Goal: Task Accomplishment & Management: Manage account settings

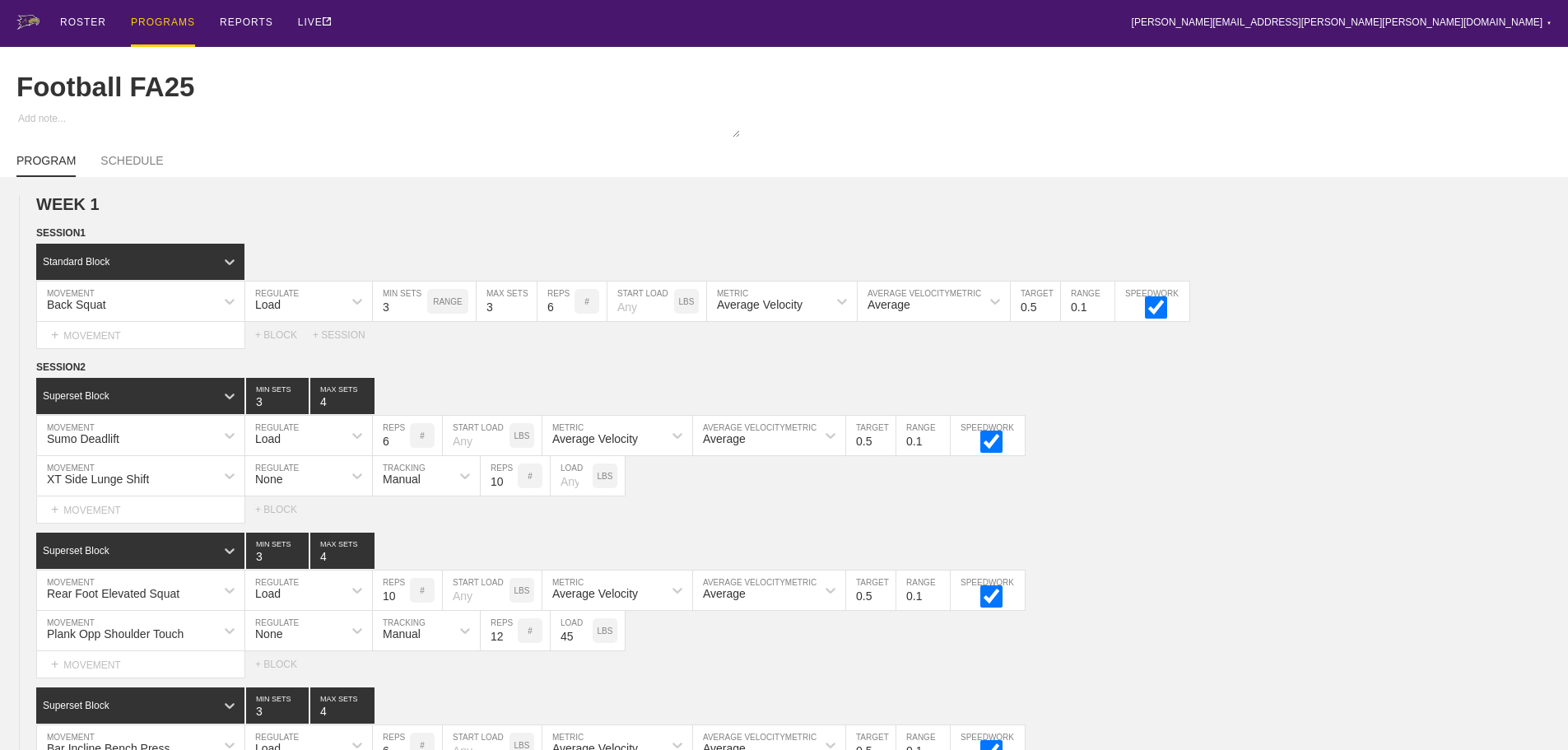
drag, startPoint x: 791, startPoint y: 19, endPoint x: 794, endPoint y: 40, distance: 21.2
click at [794, 40] on div "ROSTER PROGRAMS REPORTS LIVE [PERSON_NAME][EMAIL_ADDRESS][PERSON_NAME][PERSON_N…" at bounding box center [784, 23] width 1535 height 47
click at [1294, 492] on div "XT Side Lunge Shift MOVEMENT None REGULATE Manual TRACKING 10 REPS # LOAD LBS" at bounding box center [784, 476] width 1568 height 40
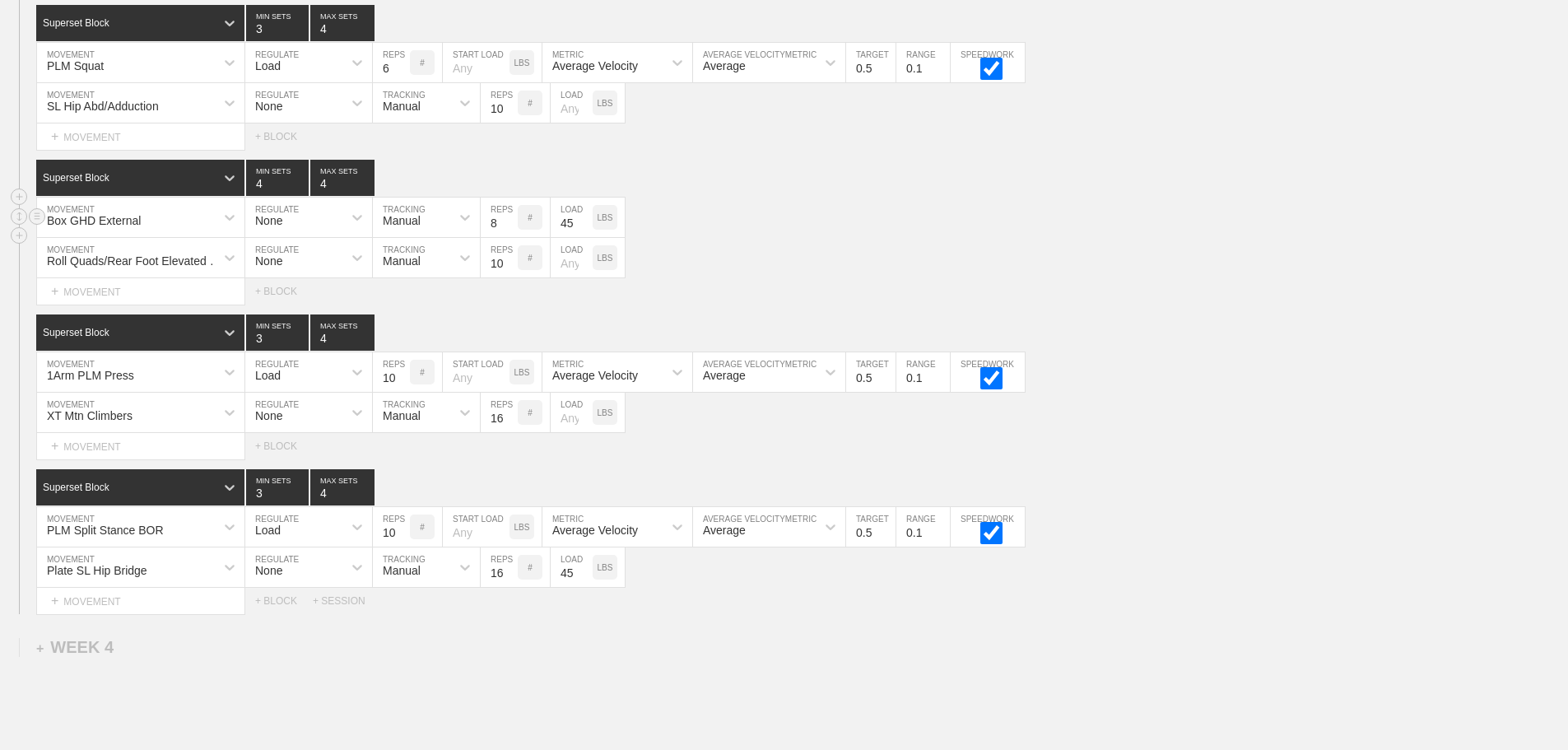
scroll to position [3222, 0]
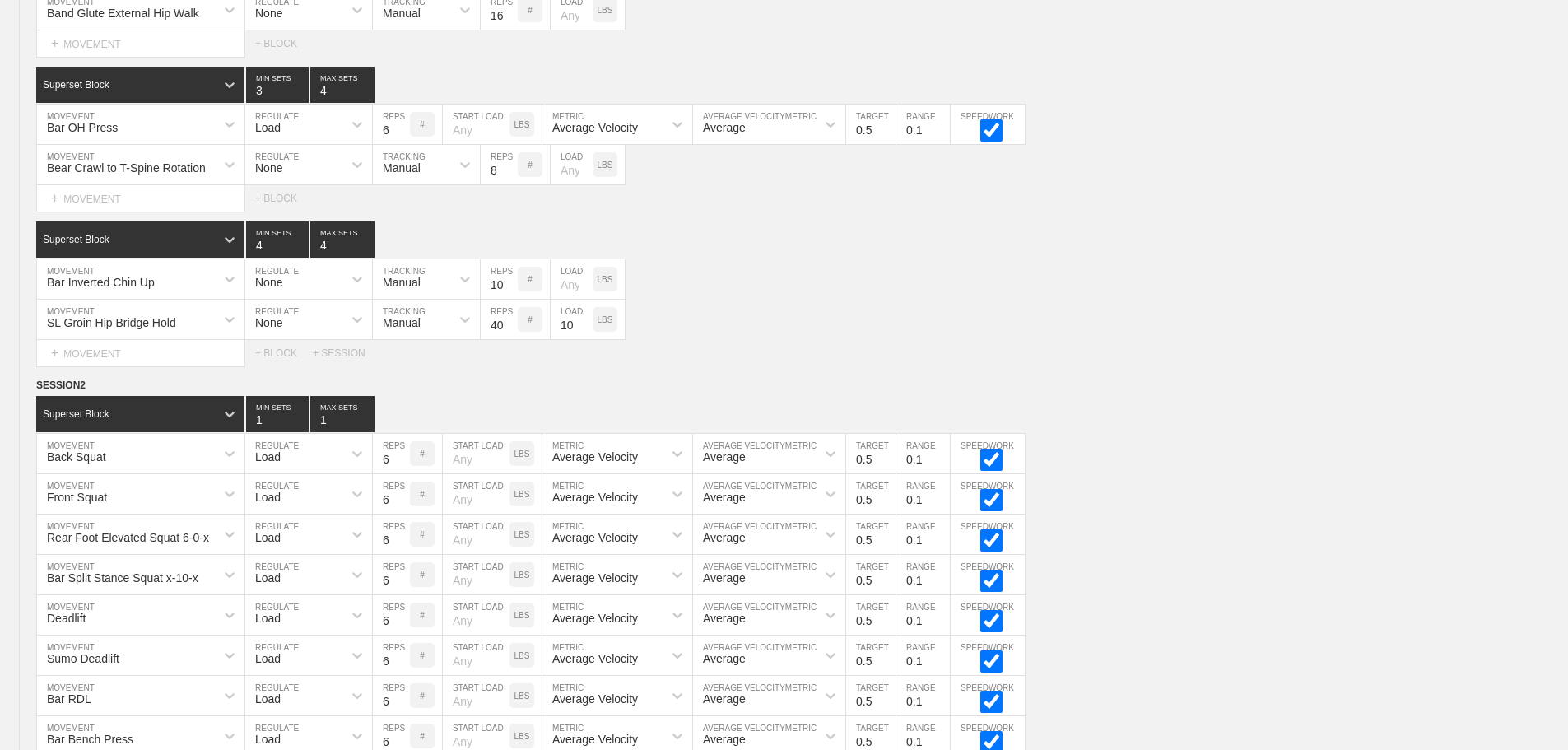
scroll to position [0, 0]
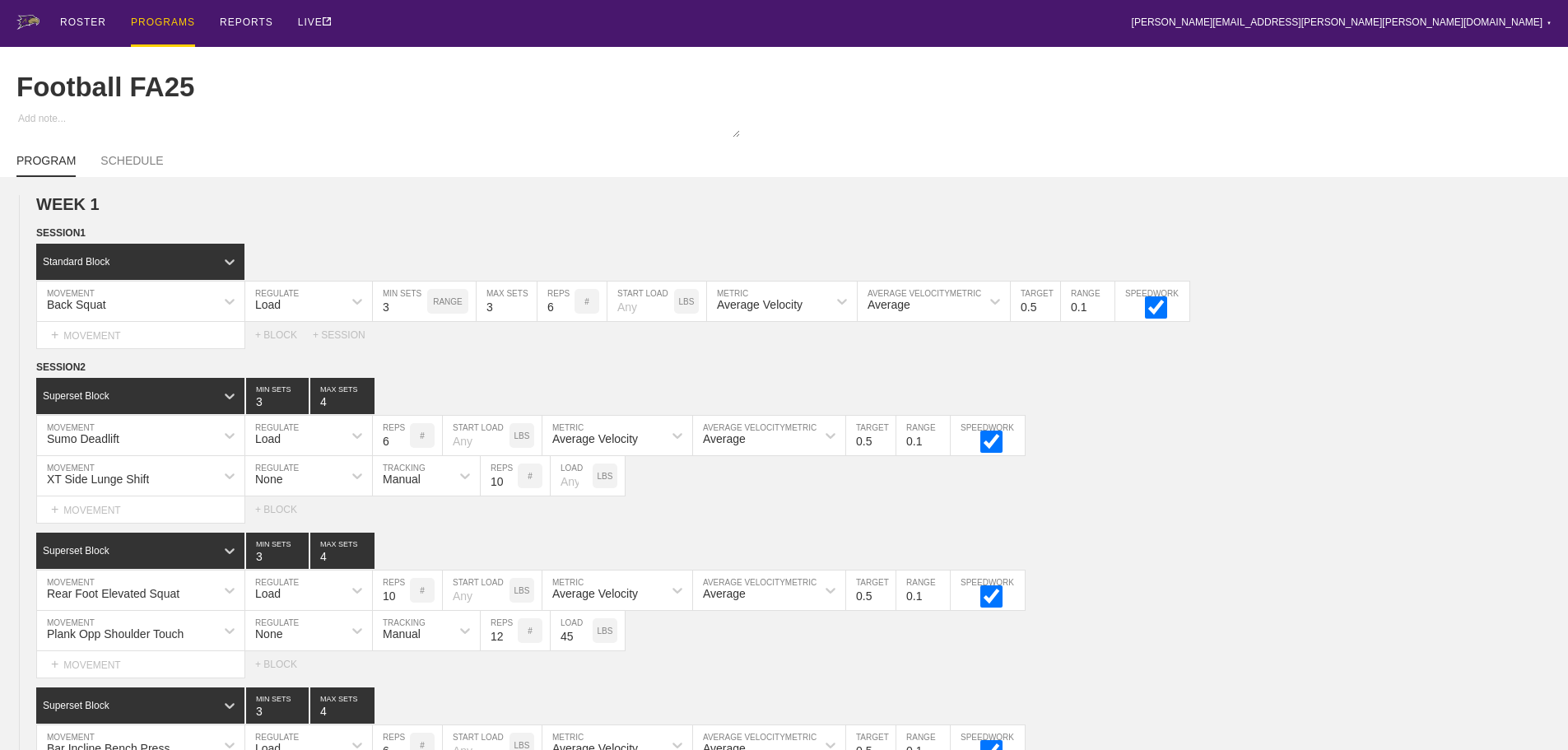
click at [905, 21] on div "ROSTER PROGRAMS REPORTS LIVE [PERSON_NAME][EMAIL_ADDRESS][PERSON_NAME][PERSON_N…" at bounding box center [784, 23] width 1535 height 47
click at [504, 17] on div "ROSTER PROGRAMS REPORTS LIVE [PERSON_NAME][EMAIL_ADDRESS][PERSON_NAME][PERSON_N…" at bounding box center [784, 23] width 1535 height 47
click at [544, 24] on div "ROSTER PROGRAMS REPORTS LIVE [PERSON_NAME][EMAIL_ADDRESS][PERSON_NAME][PERSON_N…" at bounding box center [784, 23] width 1535 height 47
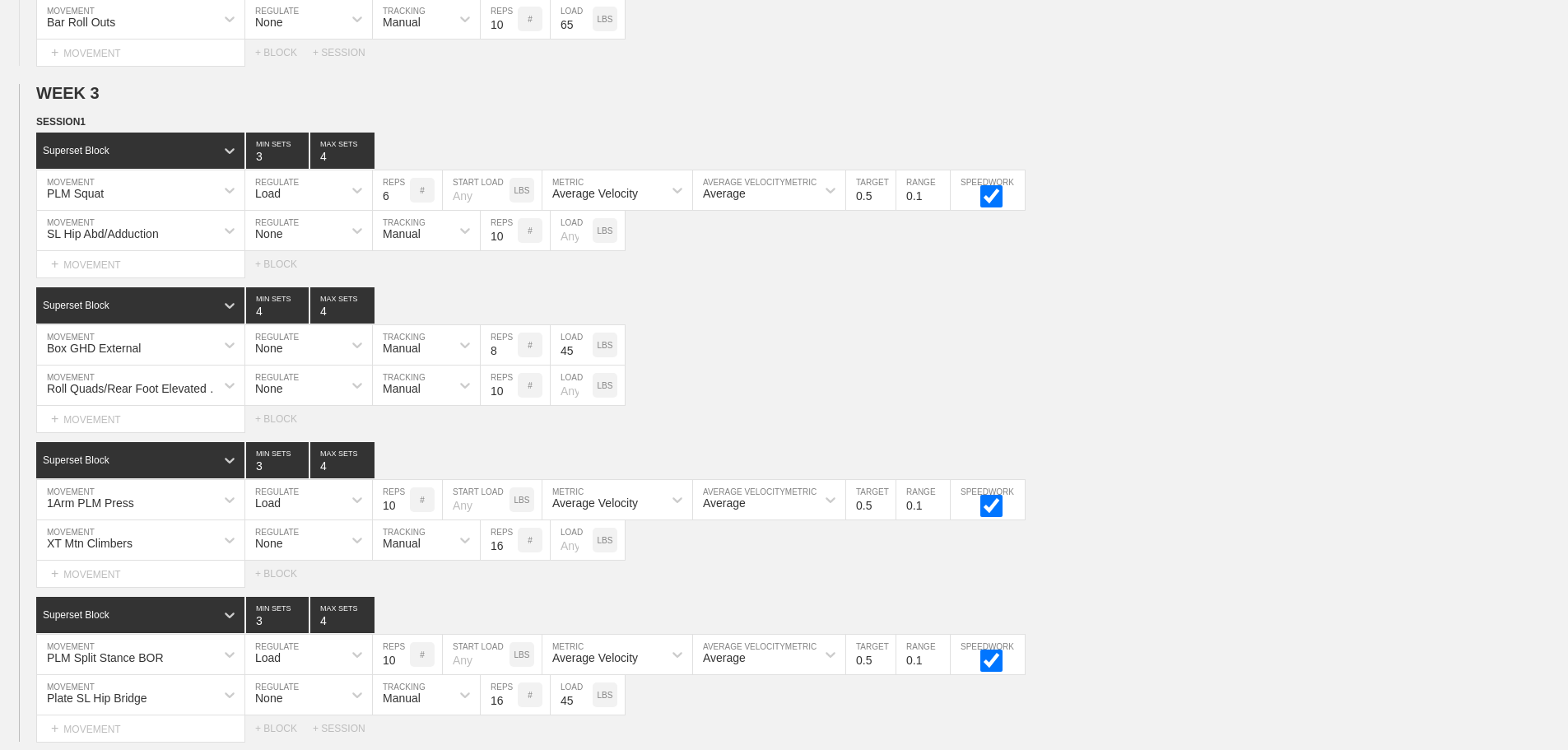
scroll to position [2728, 0]
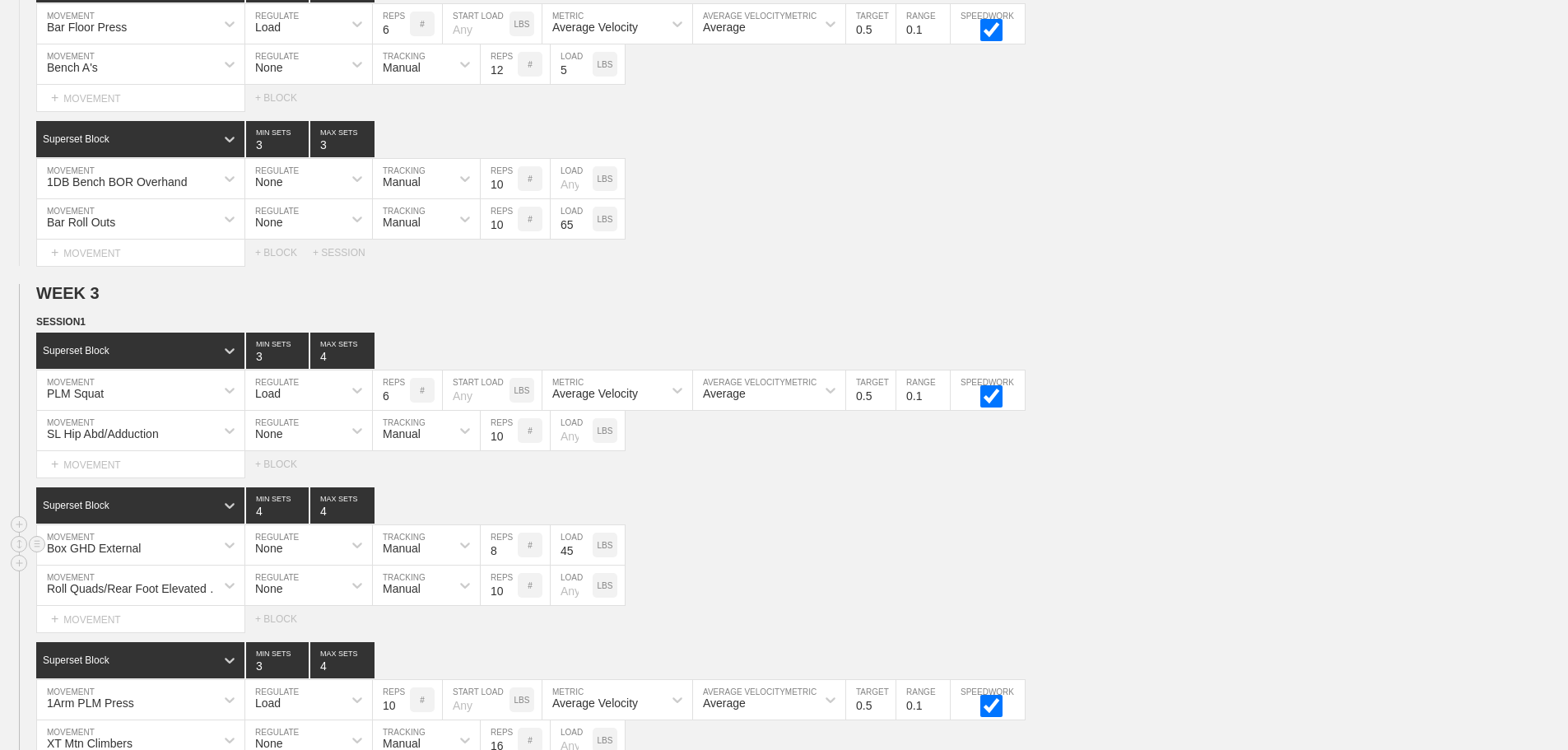
click at [1072, 566] on div "Box GHD External MOVEMENT None REGULATE Manual TRACKING 8 REPS # 45 LOAD LBS" at bounding box center [784, 545] width 1568 height 40
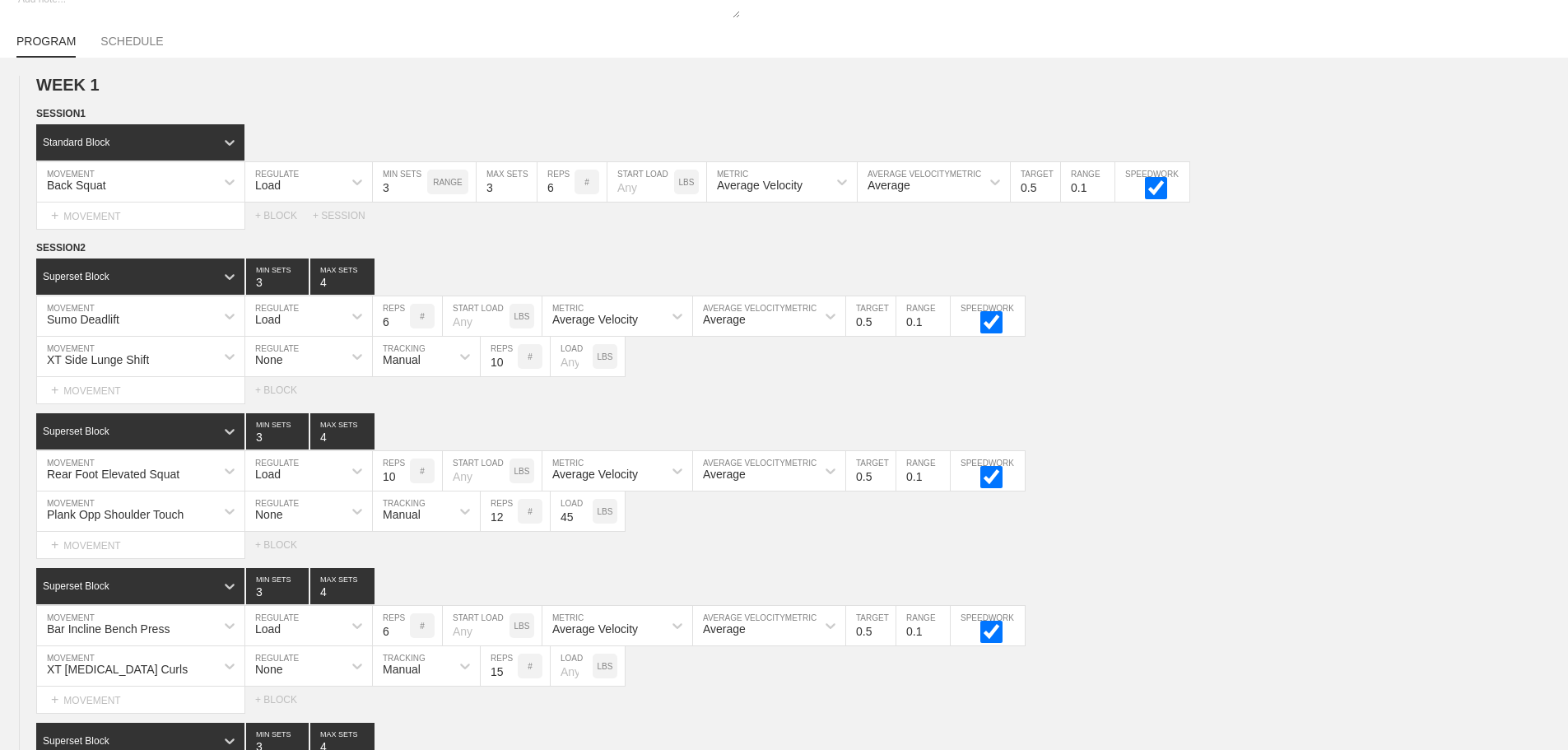
scroll to position [0, 0]
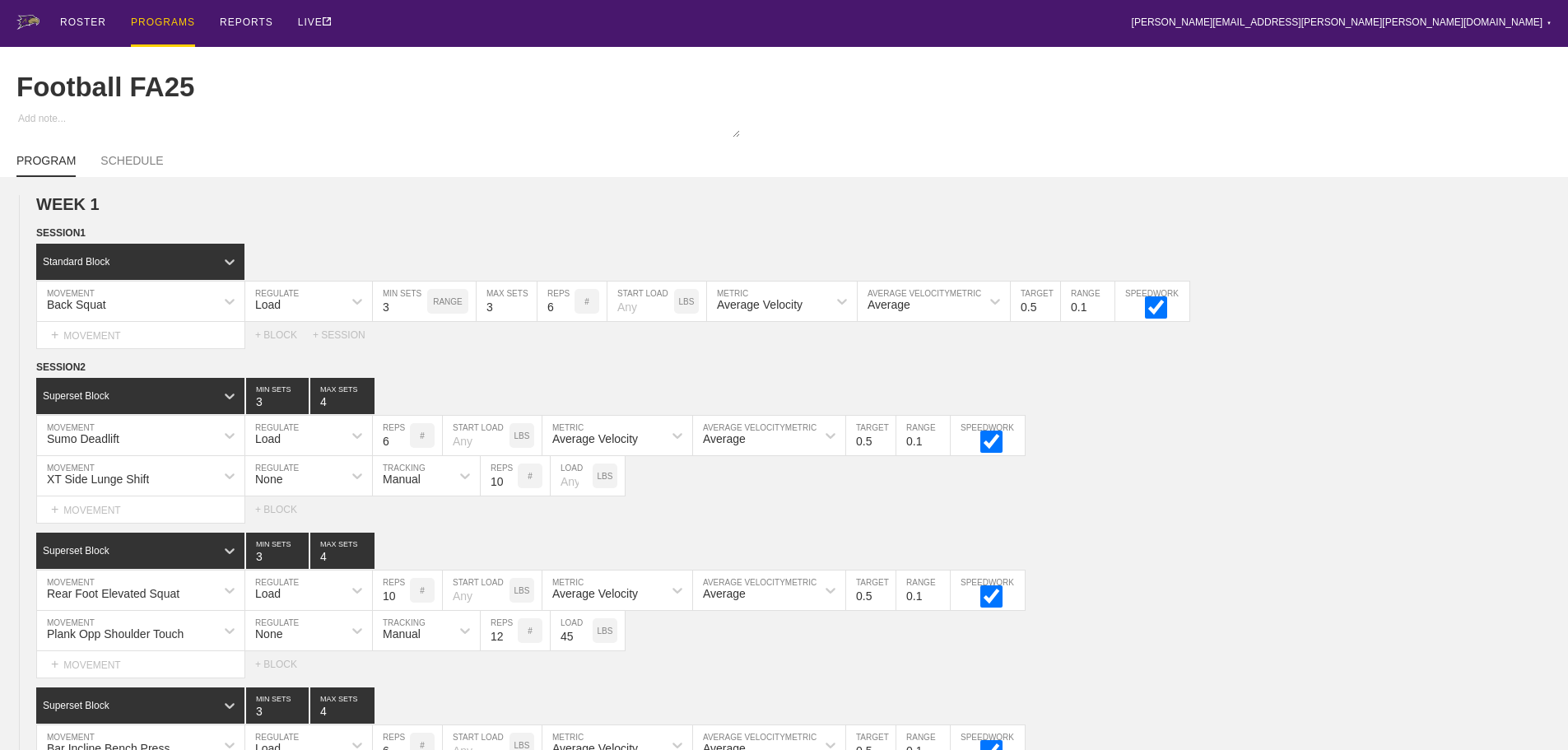
click at [449, 17] on div "ROSTER PROGRAMS REPORTS LIVE [PERSON_NAME][EMAIL_ADDRESS][PERSON_NAME][PERSON_N…" at bounding box center [784, 23] width 1535 height 47
click at [1327, 455] on div "Sumo Deadlift MOVEMENT Load REGULATE 6 REPS # START LOAD LBS Average Velocity M…" at bounding box center [784, 435] width 1568 height 40
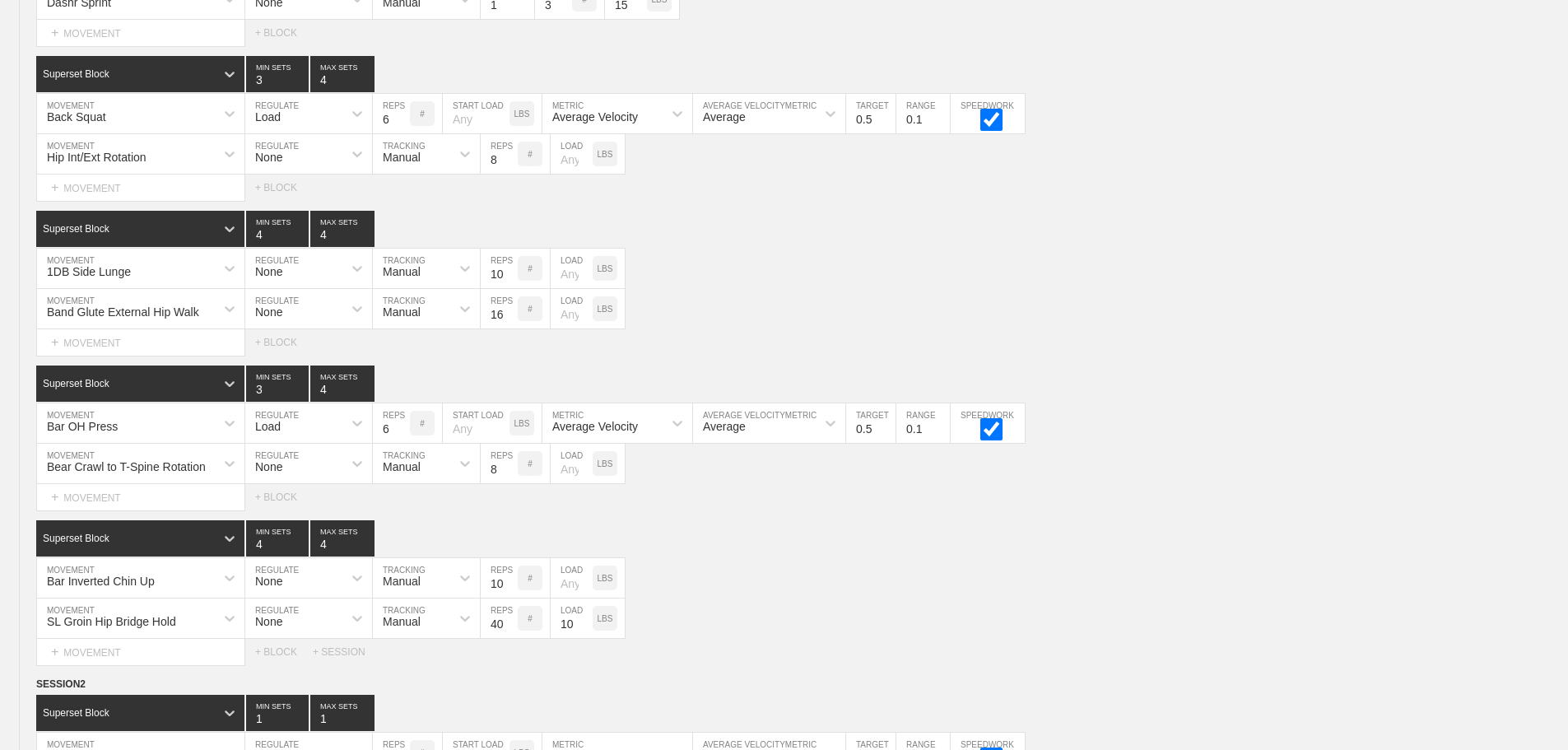
scroll to position [1152, 0]
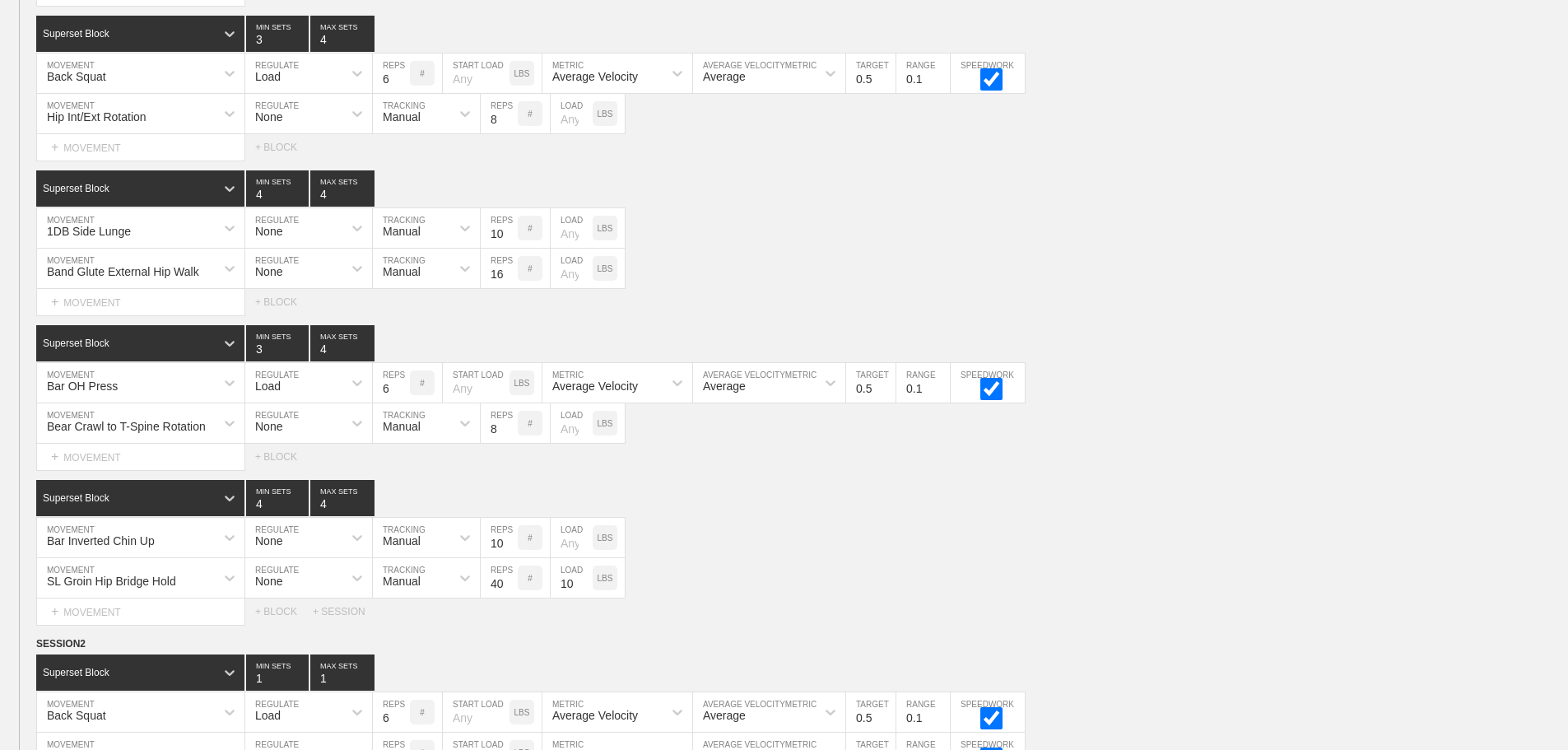
click at [1300, 222] on div "1DB Side Lunge MOVEMENT None REGULATE Manual TRACKING 10 REPS # LOAD LBS" at bounding box center [784, 229] width 1568 height 40
click at [1379, 400] on div "Bar OH Press MOVEMENT Load REGULATE 6 REPS # START LOAD LBS Average Velocity ME…" at bounding box center [784, 383] width 1568 height 40
